Goal: Use online tool/utility

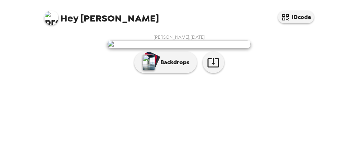
scroll to position [93, 0]
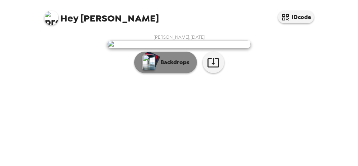
click at [178, 67] on p "Backdrops" at bounding box center [173, 62] width 33 height 9
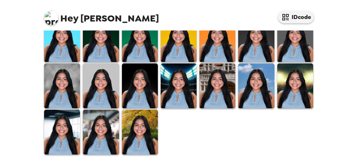
scroll to position [190, 0]
click at [66, 92] on img at bounding box center [62, 86] width 36 height 45
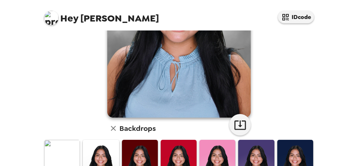
scroll to position [107, 0]
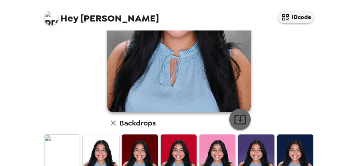
click at [242, 118] on icon "button" at bounding box center [240, 120] width 13 height 13
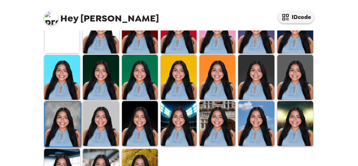
scroll to position [273, 0]
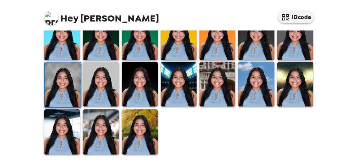
click at [137, 135] on img at bounding box center [140, 132] width 36 height 45
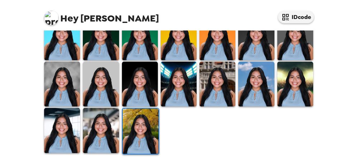
click at [103, 136] on img at bounding box center [101, 130] width 36 height 45
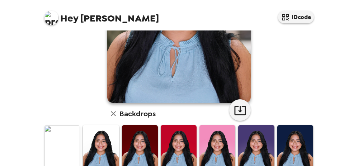
scroll to position [128, 0]
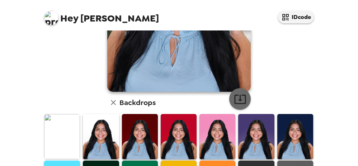
click at [240, 98] on icon "button" at bounding box center [240, 99] width 11 height 9
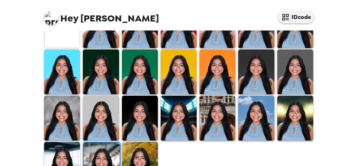
scroll to position [273, 0]
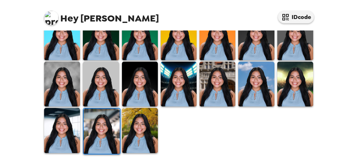
click at [138, 130] on img at bounding box center [140, 130] width 36 height 45
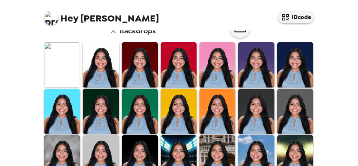
scroll to position [199, 0]
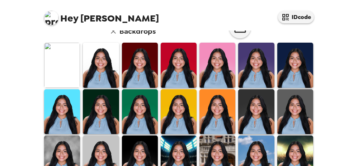
click at [152, 63] on img at bounding box center [140, 65] width 36 height 45
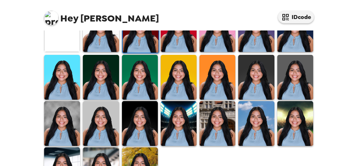
scroll to position [211, 0]
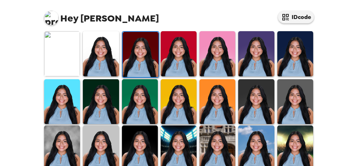
click at [290, 61] on img at bounding box center [296, 53] width 36 height 45
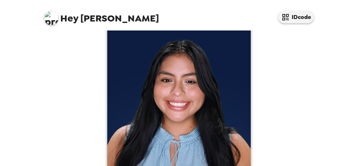
scroll to position [24, 0]
